Goal: Register for event/course

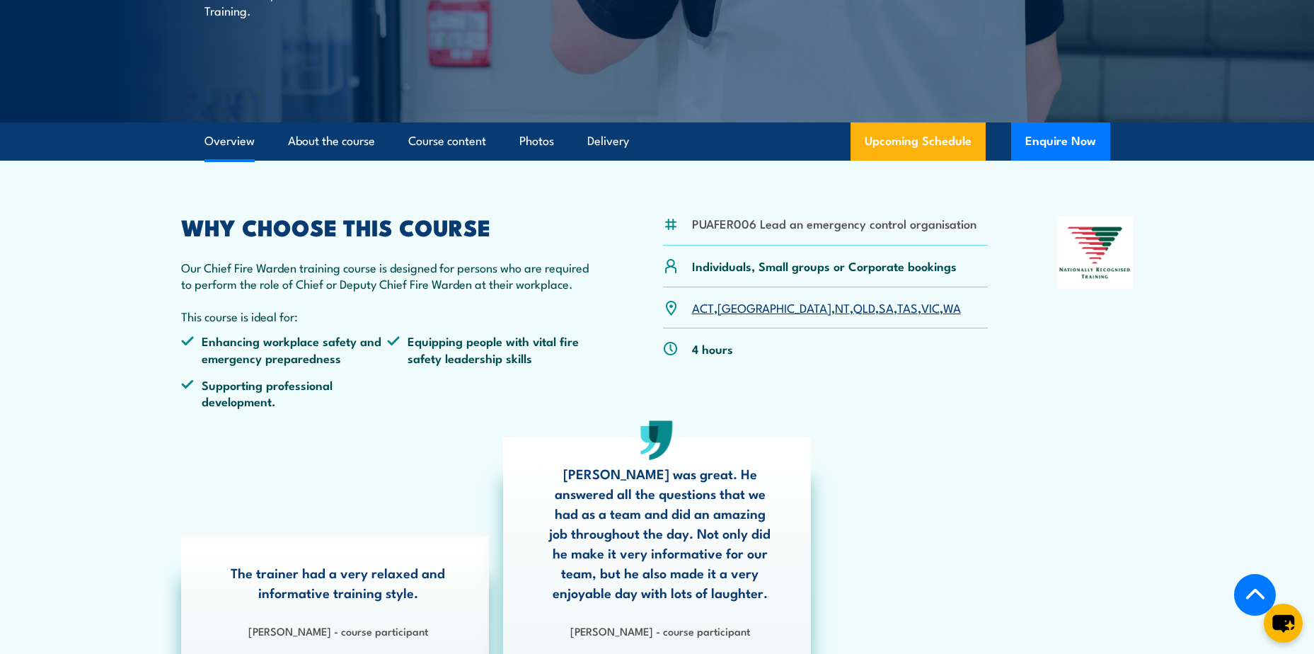
click at [737, 310] on link "[GEOGRAPHIC_DATA]" at bounding box center [774, 307] width 114 height 17
